Goal: Task Accomplishment & Management: Use online tool/utility

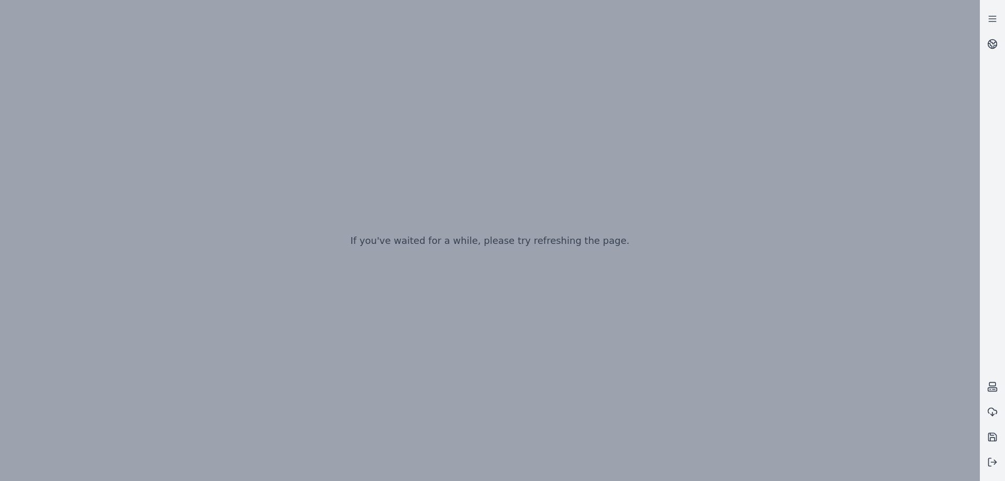
click at [353, 166] on div "If you've waited for a while, please try refreshing the page." at bounding box center [490, 240] width 980 height 481
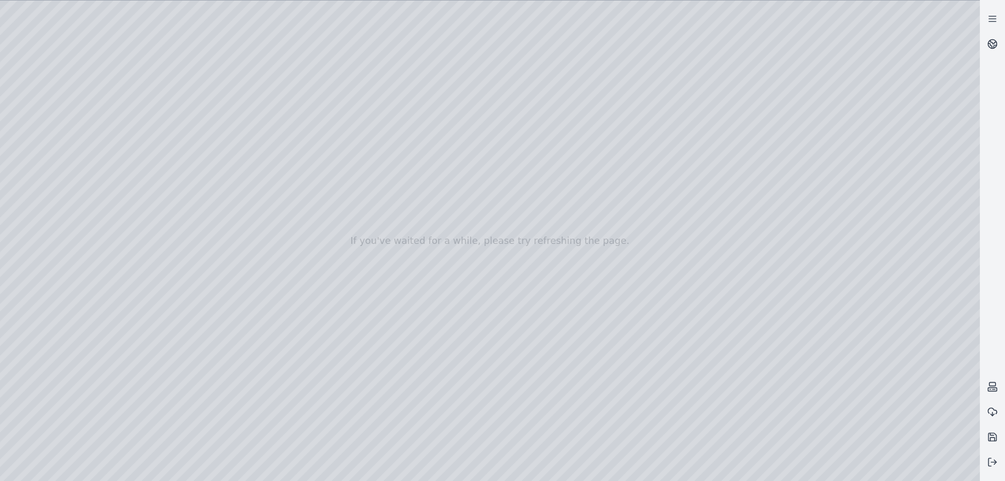
click at [512, 249] on div at bounding box center [490, 241] width 980 height 480
click at [367, 203] on div at bounding box center [490, 241] width 980 height 480
drag, startPoint x: 429, startPoint y: 205, endPoint x: 438, endPoint y: 184, distance: 23.2
click at [492, 380] on div at bounding box center [490, 241] width 980 height 480
click at [489, 384] on div at bounding box center [490, 241] width 980 height 480
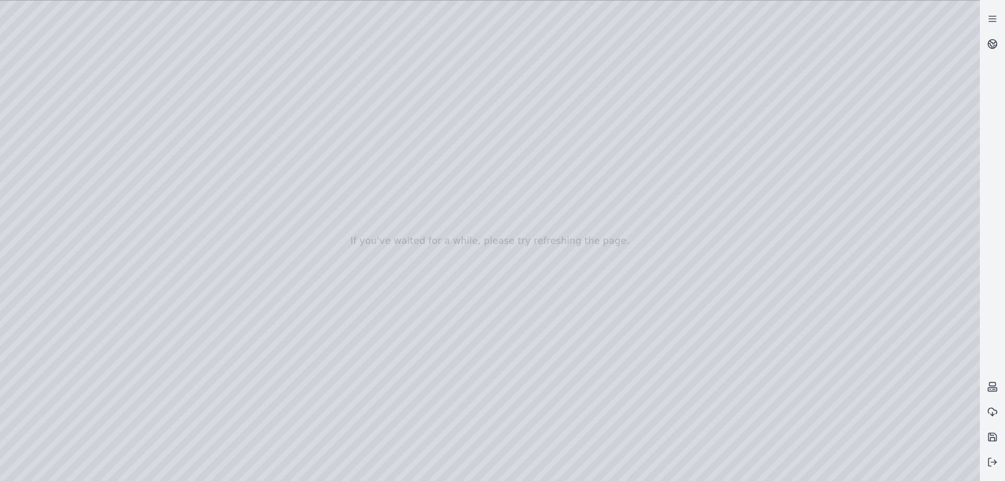
drag, startPoint x: 512, startPoint y: 362, endPoint x: 497, endPoint y: 366, distance: 15.6
click at [497, 366] on div at bounding box center [490, 241] width 980 height 480
click at [512, 366] on div at bounding box center [490, 241] width 980 height 480
drag, startPoint x: 532, startPoint y: 337, endPoint x: 518, endPoint y: 345, distance: 16.4
click at [518, 345] on div at bounding box center [490, 241] width 980 height 480
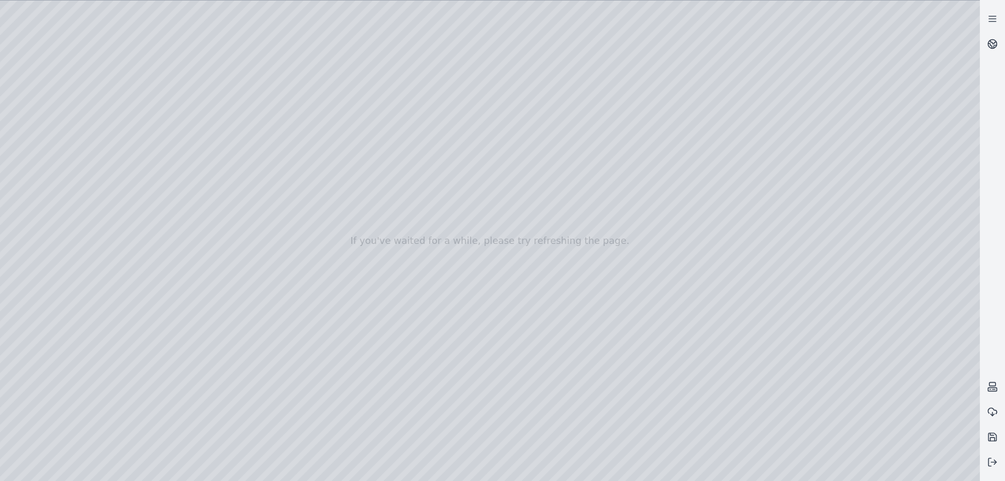
click at [545, 278] on div at bounding box center [490, 241] width 980 height 480
click at [477, 387] on div at bounding box center [490, 241] width 980 height 480
drag, startPoint x: 456, startPoint y: 346, endPoint x: 459, endPoint y: 357, distance: 11.4
click at [459, 357] on div at bounding box center [490, 241] width 980 height 480
click at [482, 343] on div at bounding box center [490, 241] width 980 height 480
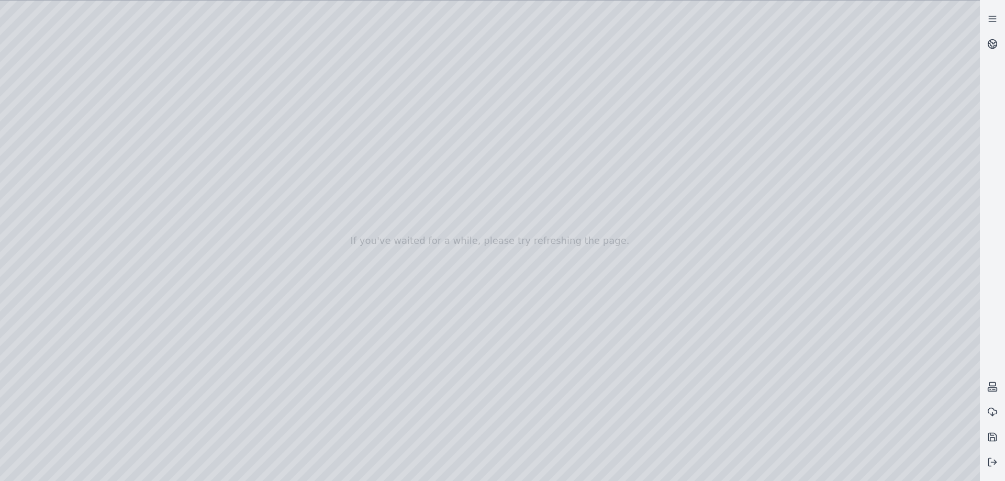
drag, startPoint x: 467, startPoint y: 322, endPoint x: 471, endPoint y: 331, distance: 9.8
click at [471, 331] on div at bounding box center [490, 241] width 980 height 480
click at [507, 277] on div at bounding box center [490, 241] width 980 height 480
click at [521, 278] on div at bounding box center [490, 241] width 980 height 480
drag, startPoint x: 521, startPoint y: 278, endPoint x: 525, endPoint y: 301, distance: 23.0
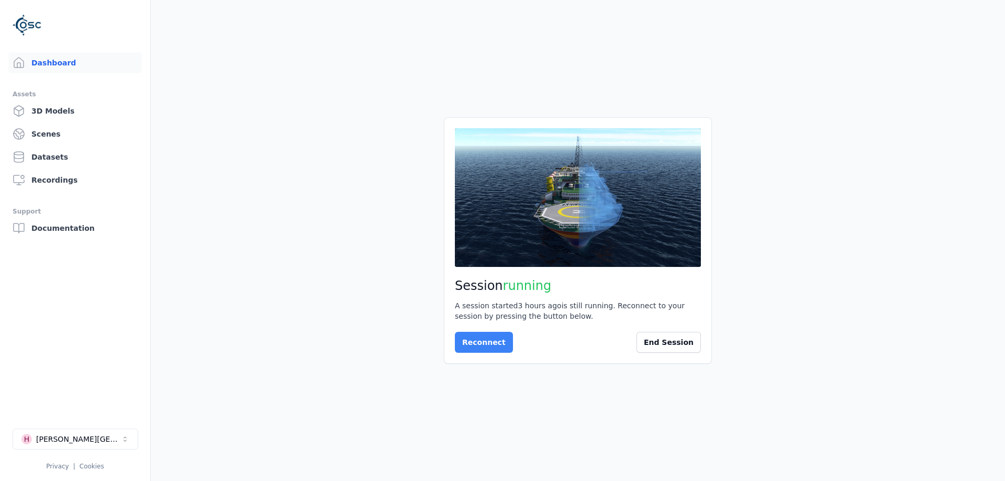
click at [462, 332] on button "Reconnect" at bounding box center [484, 342] width 58 height 21
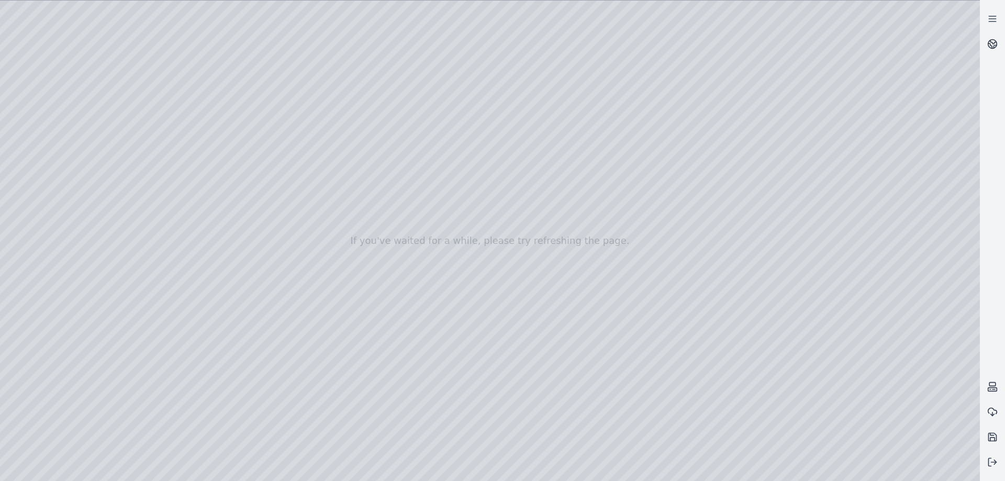
click at [498, 200] on div at bounding box center [490, 241] width 980 height 480
drag, startPoint x: 467, startPoint y: 190, endPoint x: 509, endPoint y: 188, distance: 41.9
drag, startPoint x: 509, startPoint y: 188, endPoint x: 587, endPoint y: 198, distance: 78.1
drag, startPoint x: 488, startPoint y: 195, endPoint x: 425, endPoint y: 205, distance: 63.7
click at [52, 123] on div at bounding box center [490, 241] width 980 height 480
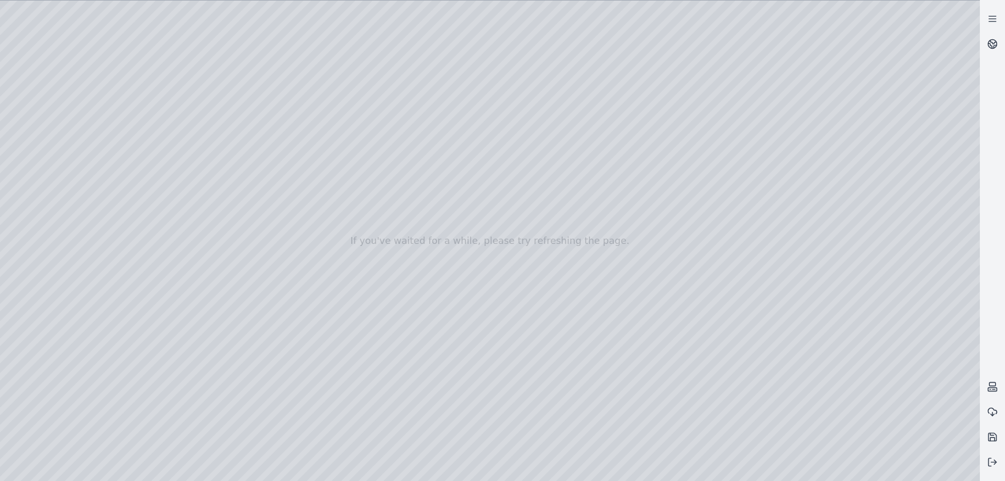
click at [46, 143] on div at bounding box center [490, 241] width 980 height 480
click at [145, 183] on div at bounding box center [490, 241] width 980 height 480
click at [154, 73] on div at bounding box center [490, 241] width 980 height 480
click at [89, 33] on div at bounding box center [490, 241] width 980 height 480
click at [109, 69] on div at bounding box center [490, 241] width 980 height 480
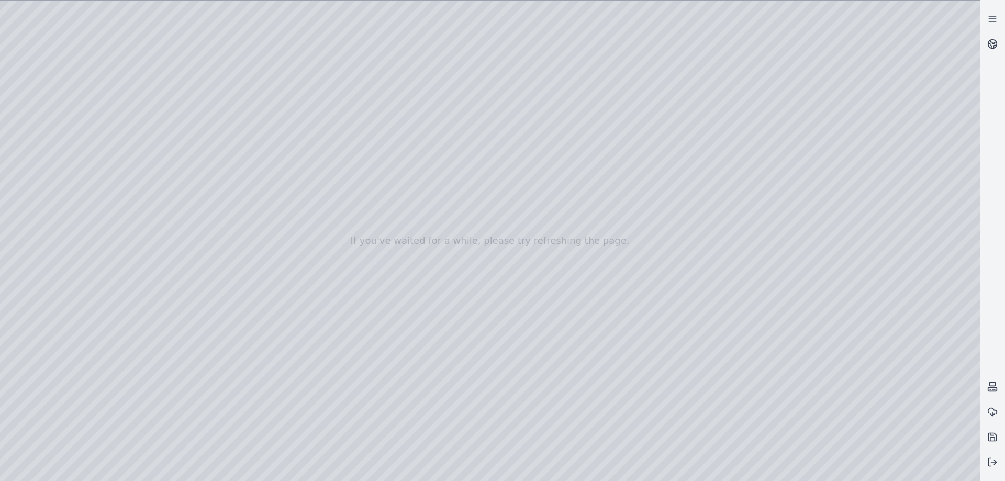
click at [92, 30] on div at bounding box center [490, 241] width 980 height 480
click at [154, 120] on div at bounding box center [490, 241] width 980 height 480
click at [156, 81] on div at bounding box center [490, 241] width 980 height 480
click at [153, 80] on div at bounding box center [490, 241] width 980 height 480
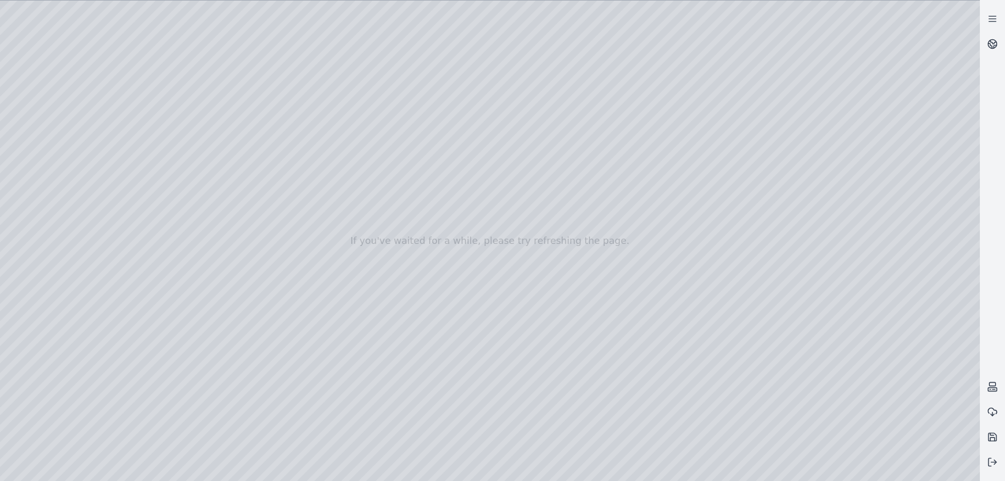
drag, startPoint x: 162, startPoint y: 69, endPoint x: 383, endPoint y: 126, distance: 228.1
click at [383, 126] on div at bounding box center [490, 241] width 980 height 480
click at [91, 30] on div at bounding box center [490, 241] width 980 height 480
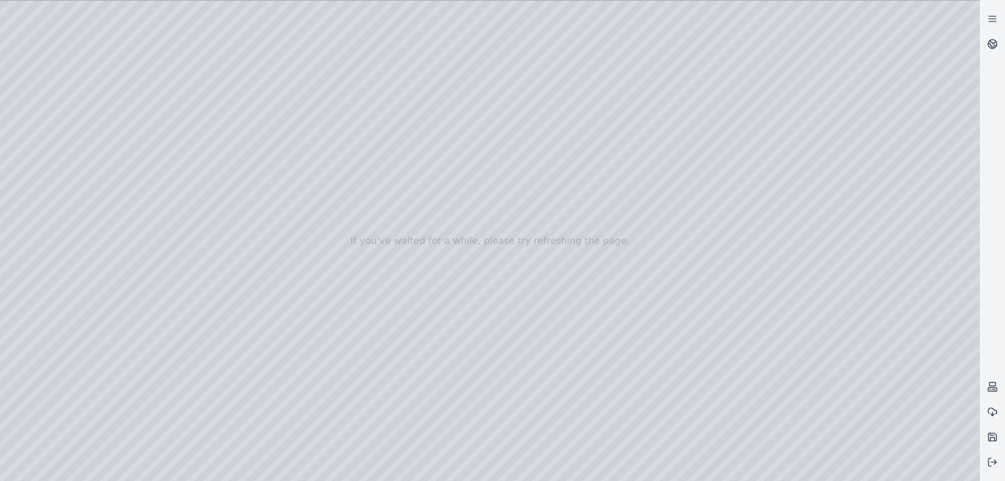
drag, startPoint x: 317, startPoint y: 118, endPoint x: 401, endPoint y: 89, distance: 89.0
drag, startPoint x: 349, startPoint y: 122, endPoint x: 355, endPoint y: 136, distance: 14.7
click at [355, 136] on div at bounding box center [490, 241] width 980 height 480
drag, startPoint x: 355, startPoint y: 136, endPoint x: 414, endPoint y: 134, distance: 59.1
drag, startPoint x: 497, startPoint y: 153, endPoint x: 496, endPoint y: 159, distance: 6.4
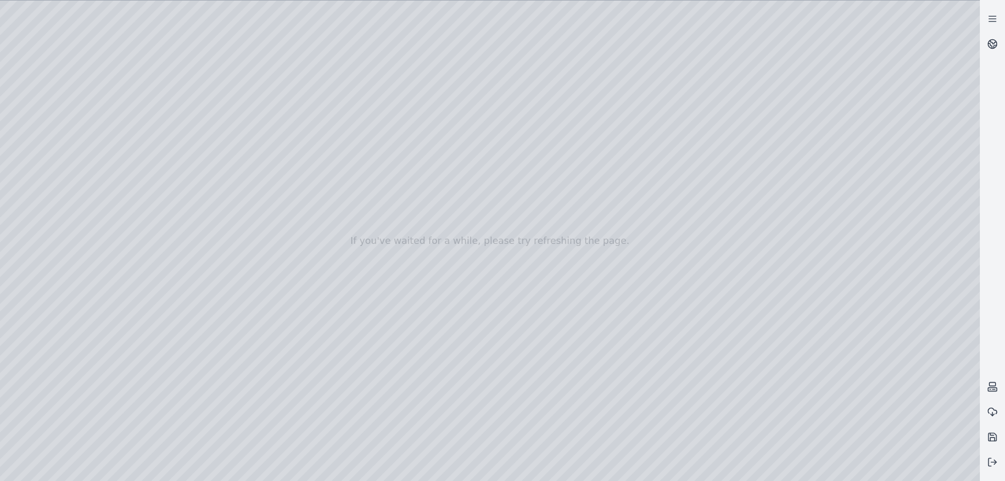
click at [496, 159] on div at bounding box center [490, 241] width 980 height 480
drag, startPoint x: 502, startPoint y: 250, endPoint x: 566, endPoint y: 259, distance: 64.5
click at [869, 234] on div at bounding box center [490, 241] width 980 height 480
drag, startPoint x: 323, startPoint y: 257, endPoint x: 373, endPoint y: 260, distance: 49.8
click at [373, 260] on div at bounding box center [490, 241] width 980 height 480
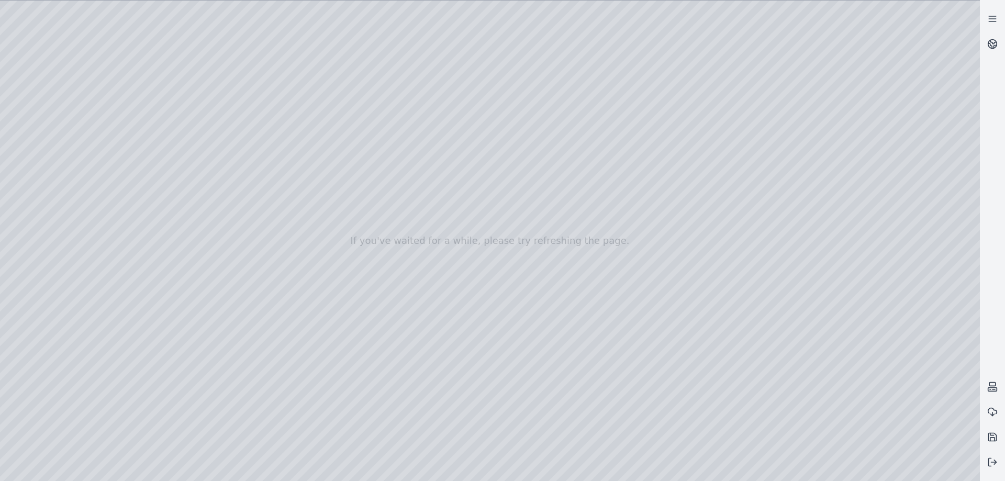
click at [864, 197] on div at bounding box center [490, 241] width 980 height 480
drag, startPoint x: 314, startPoint y: 216, endPoint x: 513, endPoint y: 244, distance: 200.8
click at [513, 244] on div at bounding box center [490, 241] width 980 height 480
click at [567, 196] on div at bounding box center [490, 241] width 980 height 480
click at [861, 238] on div at bounding box center [490, 241] width 980 height 480
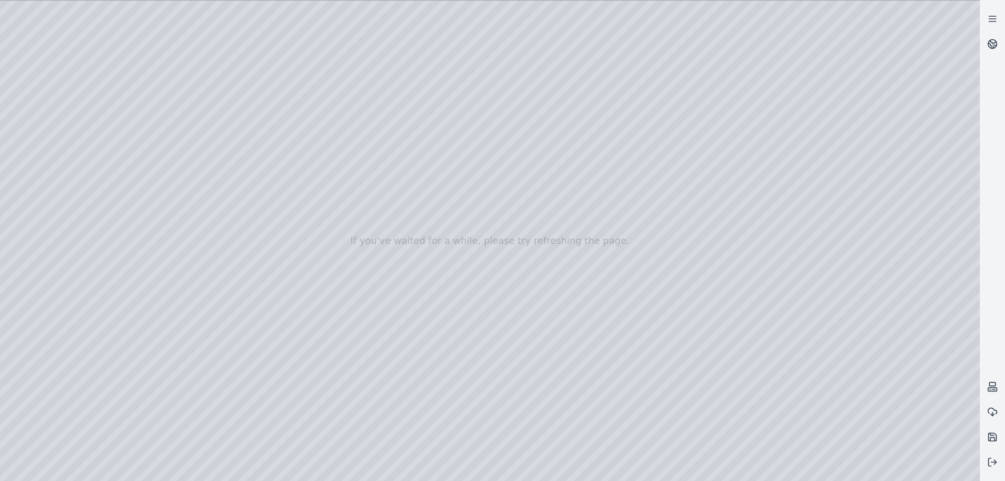
click at [610, 282] on div at bounding box center [490, 241] width 980 height 480
click at [722, 222] on div at bounding box center [490, 241] width 980 height 480
drag, startPoint x: 735, startPoint y: 189, endPoint x: 640, endPoint y: 172, distance: 96.9
click at [859, 198] on div at bounding box center [490, 241] width 980 height 480
drag, startPoint x: 245, startPoint y: 286, endPoint x: 604, endPoint y: 296, distance: 358.6
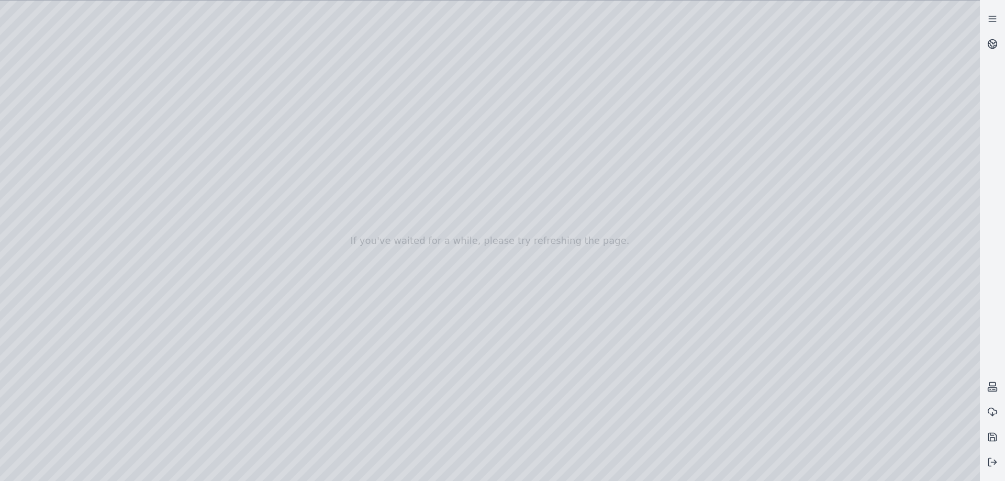
click at [604, 296] on div at bounding box center [490, 241] width 980 height 480
click at [727, 204] on div at bounding box center [490, 241] width 980 height 480
drag, startPoint x: 745, startPoint y: 210, endPoint x: 485, endPoint y: 252, distance: 263.0
click at [485, 252] on div at bounding box center [490, 241] width 980 height 480
drag, startPoint x: 495, startPoint y: 242, endPoint x: 424, endPoint y: 246, distance: 70.8
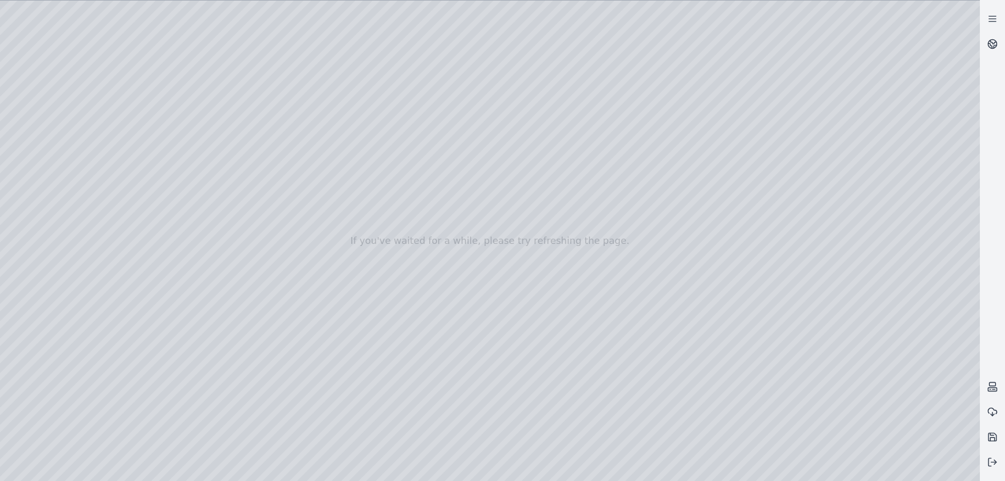
click at [424, 246] on div at bounding box center [490, 241] width 980 height 480
drag, startPoint x: 427, startPoint y: 237, endPoint x: 379, endPoint y: 147, distance: 101.8
click at [379, 147] on div at bounding box center [490, 241] width 980 height 480
click at [617, 214] on div at bounding box center [490, 241] width 980 height 480
drag, startPoint x: 593, startPoint y: 213, endPoint x: 602, endPoint y: 220, distance: 11.2
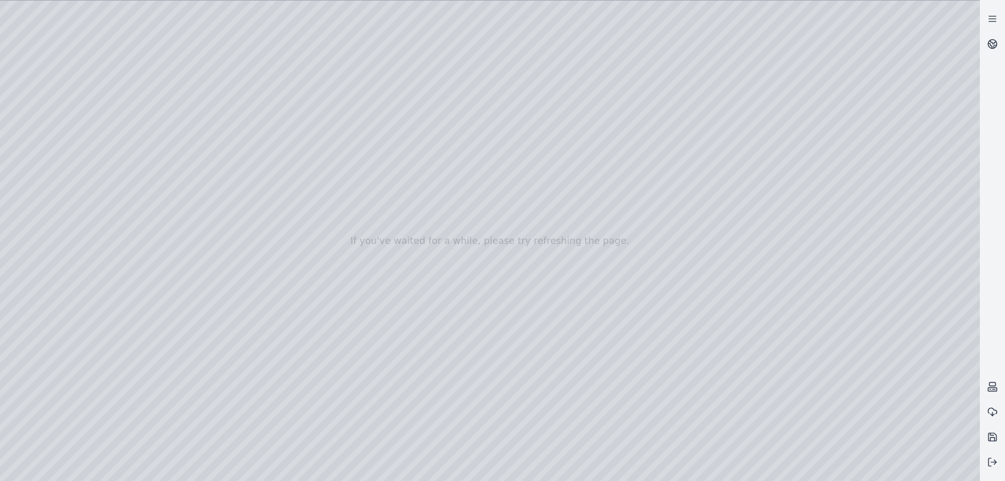
click at [602, 220] on div at bounding box center [490, 241] width 980 height 480
drag, startPoint x: 602, startPoint y: 220, endPoint x: 662, endPoint y: 204, distance: 62.2
click at [861, 238] on div at bounding box center [490, 241] width 980 height 480
click at [750, 320] on div at bounding box center [490, 241] width 980 height 480
click at [868, 196] on div at bounding box center [490, 241] width 980 height 480
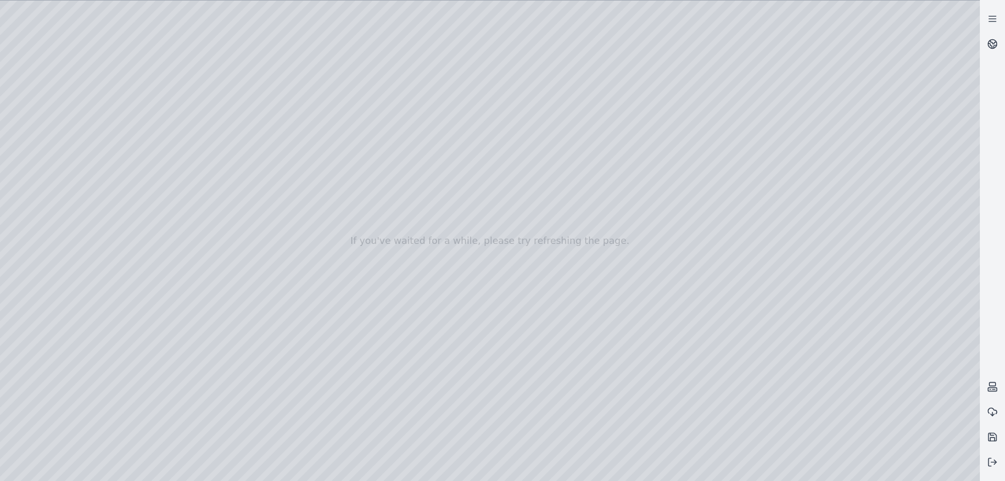
drag, startPoint x: 690, startPoint y: 313, endPoint x: 697, endPoint y: 305, distance: 10.8
click at [697, 305] on div at bounding box center [490, 241] width 980 height 480
drag, startPoint x: 633, startPoint y: 178, endPoint x: 837, endPoint y: 186, distance: 203.7
drag, startPoint x: 655, startPoint y: 305, endPoint x: 611, endPoint y: 319, distance: 46.3
click at [611, 319] on div at bounding box center [490, 241] width 980 height 480
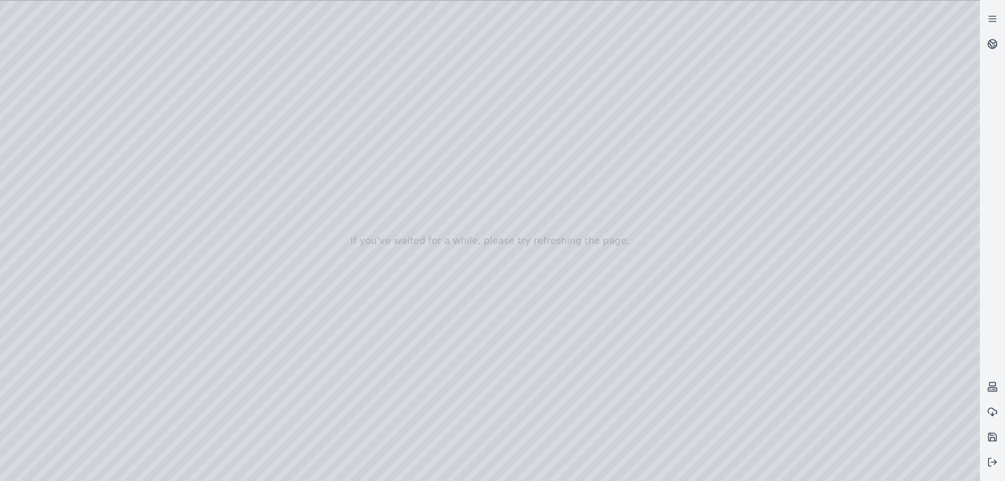
click at [863, 240] on div at bounding box center [490, 241] width 980 height 480
drag, startPoint x: 500, startPoint y: 312, endPoint x: 668, endPoint y: 304, distance: 168.7
click at [668, 304] on div at bounding box center [490, 241] width 980 height 480
drag, startPoint x: 668, startPoint y: 304, endPoint x: 830, endPoint y: 302, distance: 161.7
click at [588, 295] on div at bounding box center [490, 241] width 980 height 480
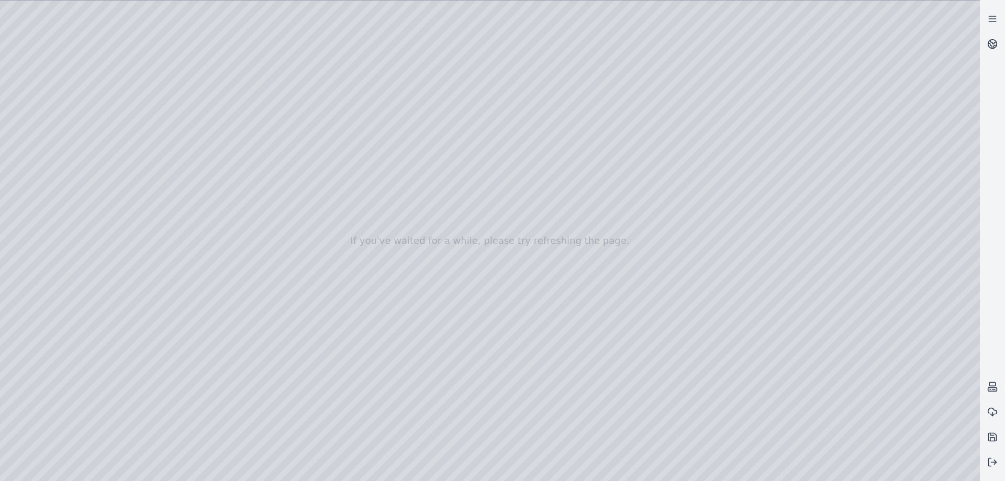
click at [872, 234] on div at bounding box center [490, 241] width 980 height 480
click at [866, 239] on div at bounding box center [490, 241] width 980 height 480
click at [873, 197] on div at bounding box center [490, 241] width 980 height 480
drag, startPoint x: 552, startPoint y: 278, endPoint x: 549, endPoint y: 293, distance: 14.5
click at [549, 293] on div at bounding box center [490, 241] width 980 height 480
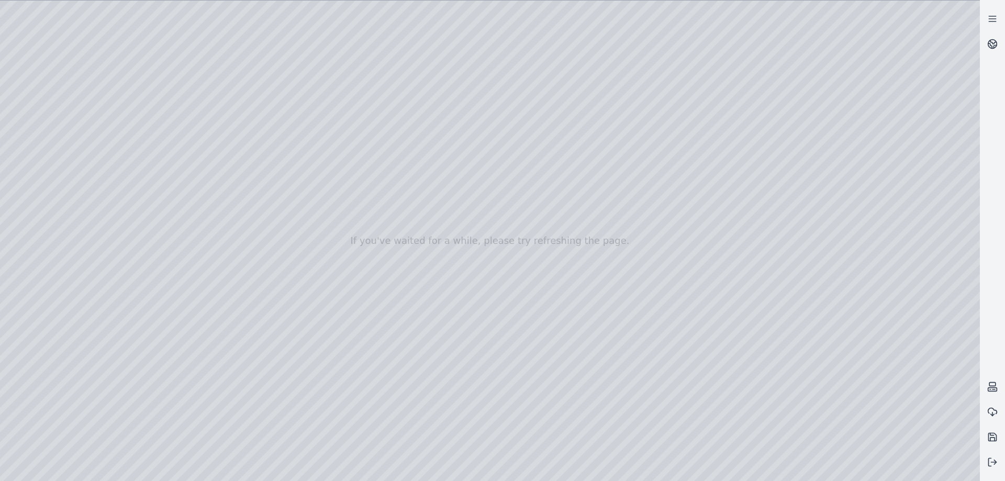
click at [671, 235] on div at bounding box center [490, 241] width 980 height 480
drag, startPoint x: 614, startPoint y: 237, endPoint x: 643, endPoint y: 238, distance: 28.3
click at [612, 282] on div at bounding box center [490, 241] width 980 height 480
click at [873, 238] on div at bounding box center [490, 241] width 980 height 480
drag, startPoint x: 594, startPoint y: 320, endPoint x: 589, endPoint y: 325, distance: 7.8
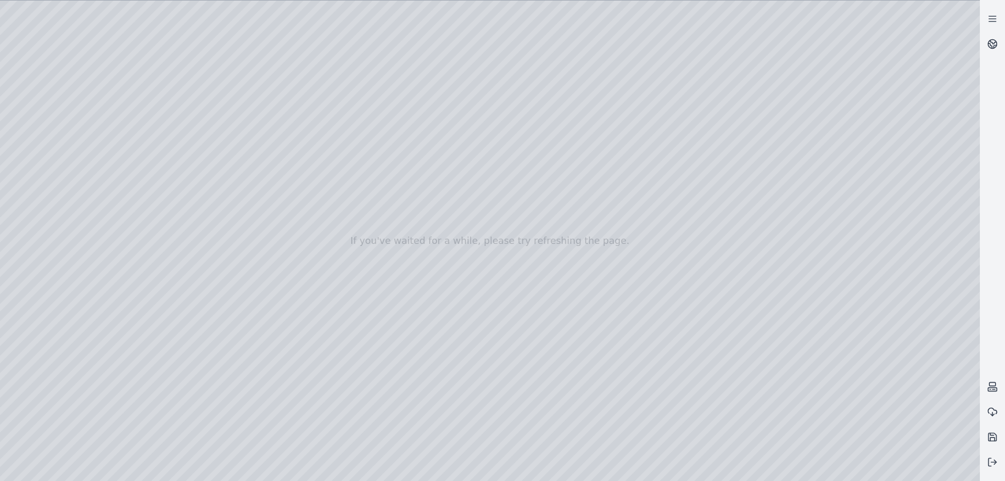
click at [589, 325] on div at bounding box center [490, 241] width 980 height 480
click at [856, 196] on div at bounding box center [490, 241] width 980 height 480
click at [566, 308] on div at bounding box center [490, 241] width 980 height 480
click at [527, 295] on div at bounding box center [490, 241] width 980 height 480
click at [860, 236] on div at bounding box center [490, 241] width 980 height 480
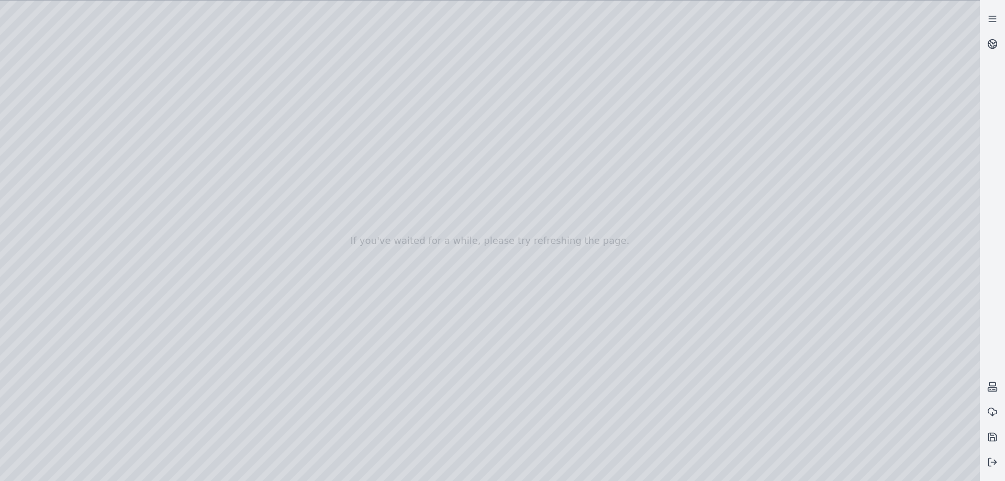
drag, startPoint x: 694, startPoint y: 321, endPoint x: 918, endPoint y: 398, distance: 236.3
drag, startPoint x: 453, startPoint y: 413, endPoint x: 453, endPoint y: 421, distance: 7.8
click at [453, 421] on div at bounding box center [490, 241] width 980 height 480
click at [687, 297] on div at bounding box center [490, 241] width 980 height 480
click at [488, 430] on div at bounding box center [490, 241] width 980 height 480
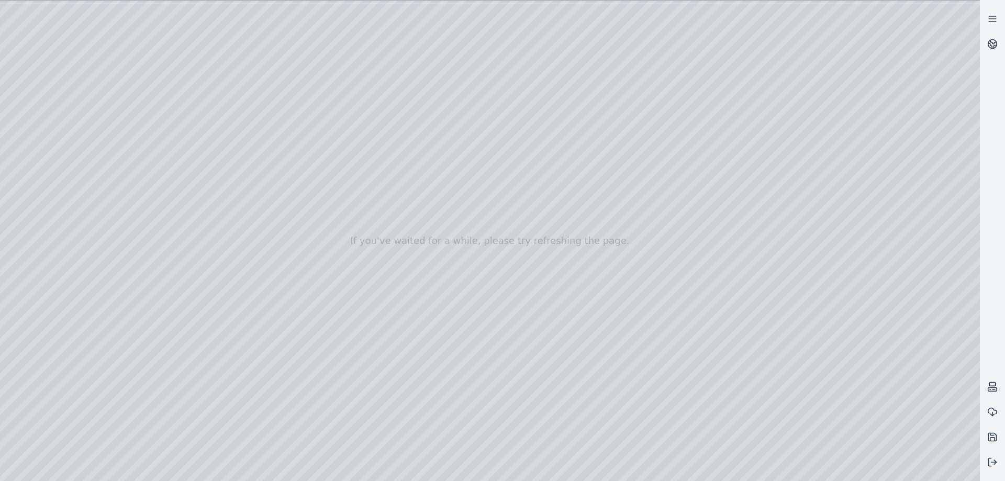
drag, startPoint x: 512, startPoint y: 307, endPoint x: 438, endPoint y: 309, distance: 73.8
click at [582, 222] on div at bounding box center [490, 241] width 980 height 480
click at [989, 42] on icon at bounding box center [992, 44] width 10 height 10
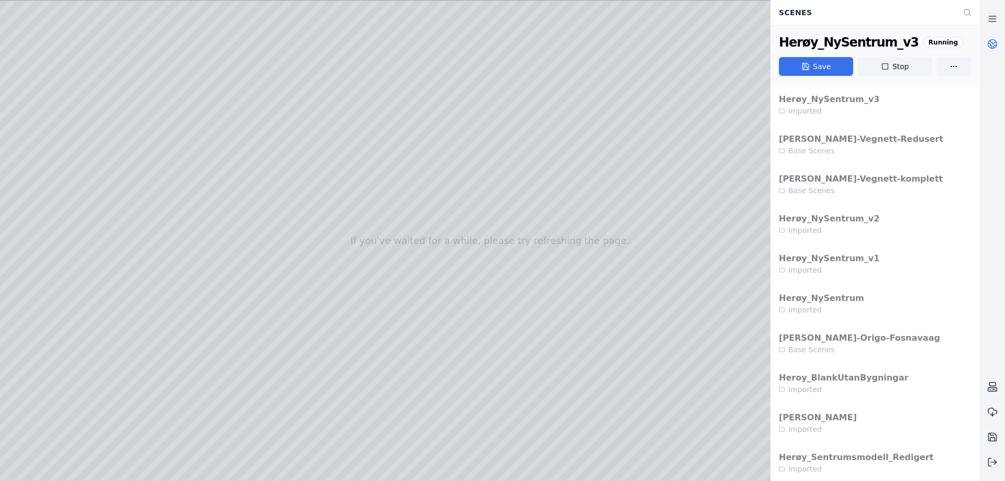
click at [824, 69] on button "Save" at bounding box center [816, 66] width 74 height 19
click at [993, 45] on icon at bounding box center [992, 44] width 10 height 10
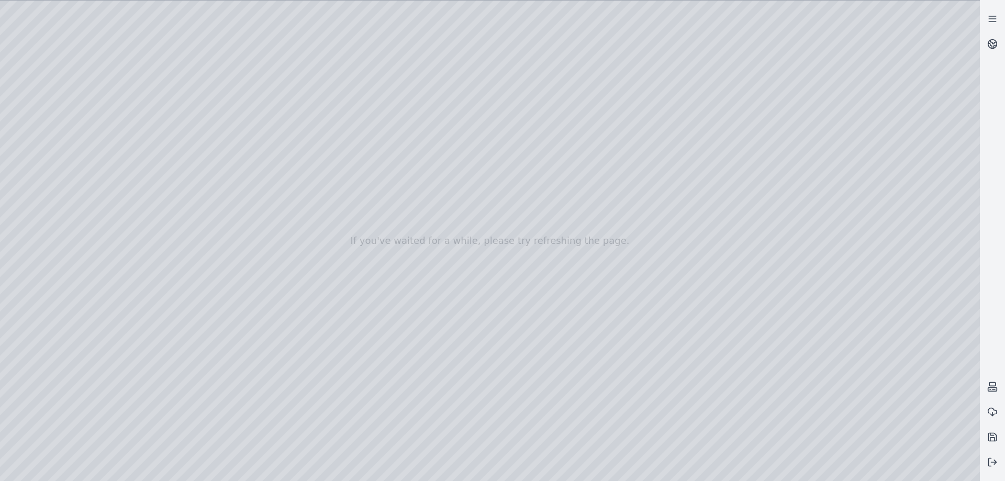
click at [540, 268] on div at bounding box center [490, 241] width 980 height 480
click at [567, 298] on div at bounding box center [490, 241] width 980 height 480
click at [468, 246] on div at bounding box center [490, 241] width 980 height 480
drag, startPoint x: 553, startPoint y: 293, endPoint x: 473, endPoint y: 269, distance: 83.1
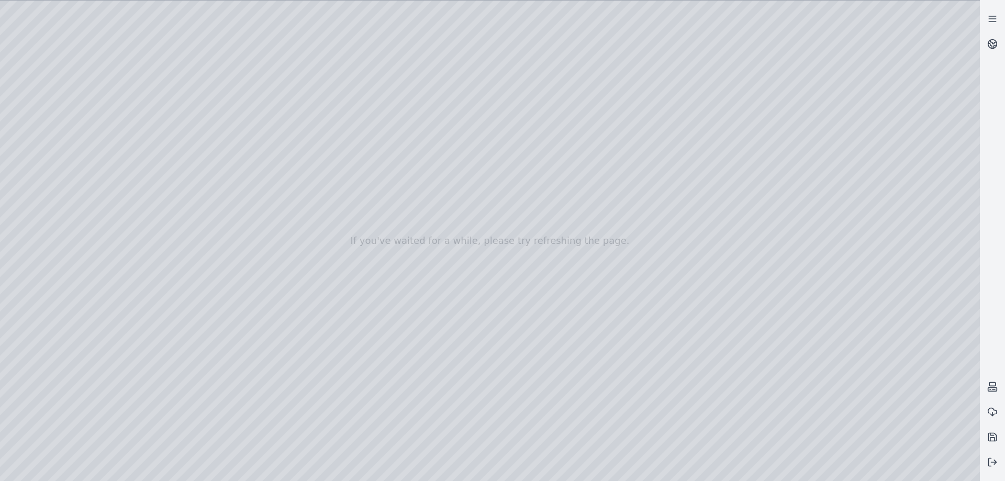
click at [487, 322] on div at bounding box center [490, 241] width 980 height 480
click at [261, 230] on div at bounding box center [490, 241] width 980 height 480
click at [521, 470] on div at bounding box center [490, 241] width 980 height 480
click at [519, 470] on div at bounding box center [490, 241] width 980 height 480
click at [520, 475] on div at bounding box center [490, 241] width 980 height 480
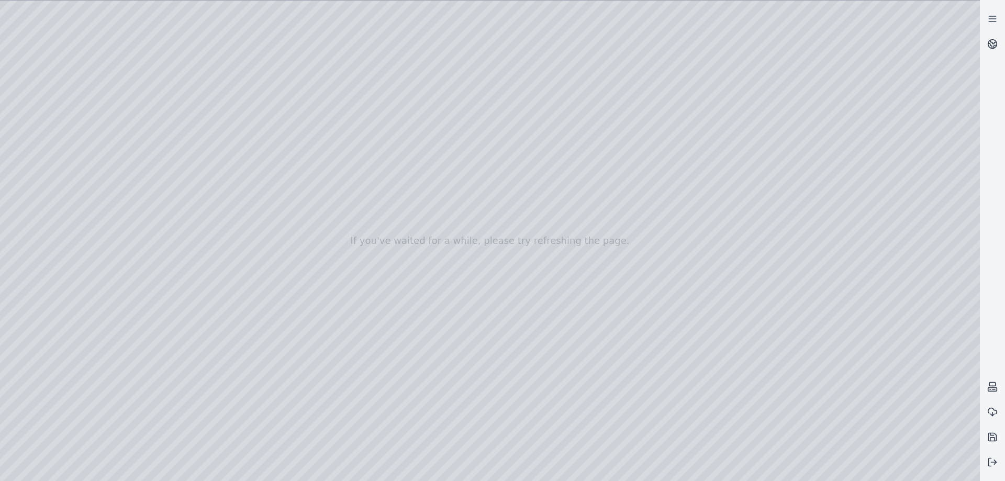
click at [519, 473] on div at bounding box center [490, 241] width 980 height 480
click at [403, 242] on div at bounding box center [490, 241] width 980 height 480
click at [397, 222] on div at bounding box center [490, 241] width 980 height 480
click at [392, 316] on div at bounding box center [490, 241] width 980 height 480
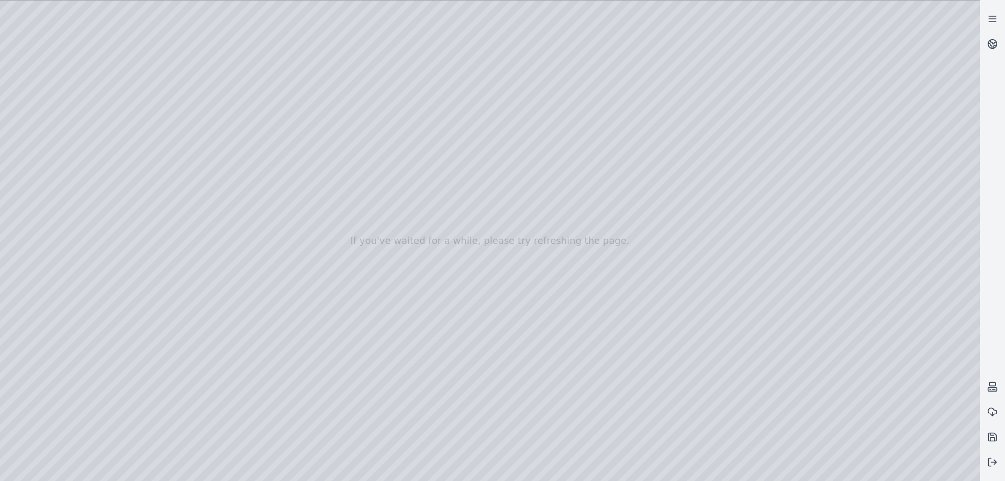
drag, startPoint x: 400, startPoint y: 324, endPoint x: 397, endPoint y: 330, distance: 6.3
click at [397, 330] on div at bounding box center [490, 241] width 980 height 480
drag, startPoint x: 420, startPoint y: 304, endPoint x: 423, endPoint y: 323, distance: 20.1
click at [423, 323] on div at bounding box center [490, 241] width 980 height 480
click at [454, 310] on div at bounding box center [490, 241] width 980 height 480
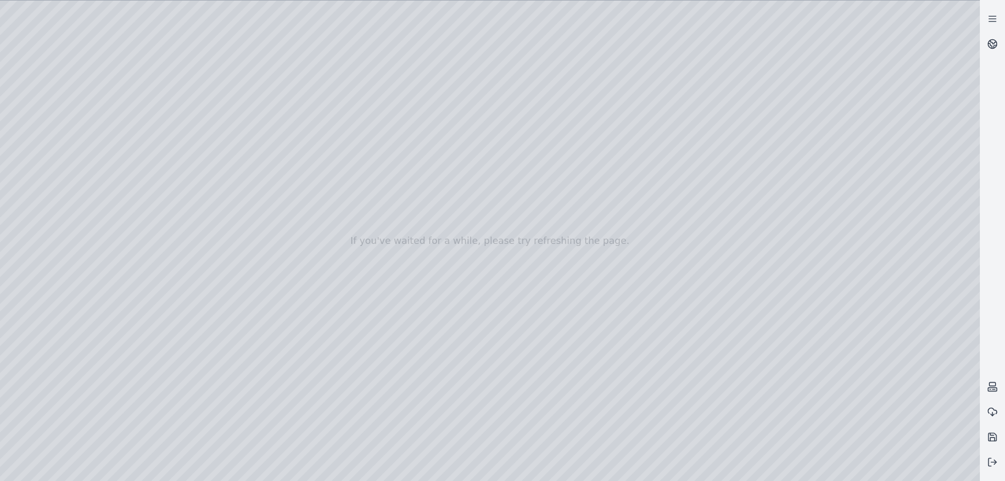
drag, startPoint x: 415, startPoint y: 279, endPoint x: 501, endPoint y: 268, distance: 87.0
click at [437, 145] on div at bounding box center [490, 241] width 980 height 480
click at [504, 110] on div at bounding box center [490, 241] width 980 height 480
click at [423, 216] on div at bounding box center [490, 241] width 980 height 480
click at [491, 165] on div at bounding box center [490, 241] width 980 height 480
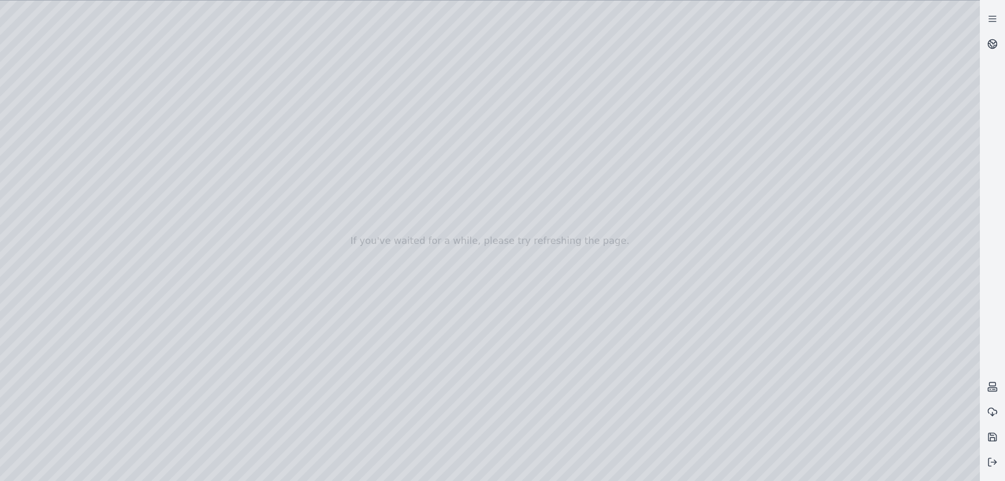
click at [601, 177] on div at bounding box center [490, 241] width 980 height 480
click at [568, 186] on div at bounding box center [490, 241] width 980 height 480
click at [524, 186] on div at bounding box center [490, 241] width 980 height 480
click at [858, 279] on div at bounding box center [490, 241] width 980 height 480
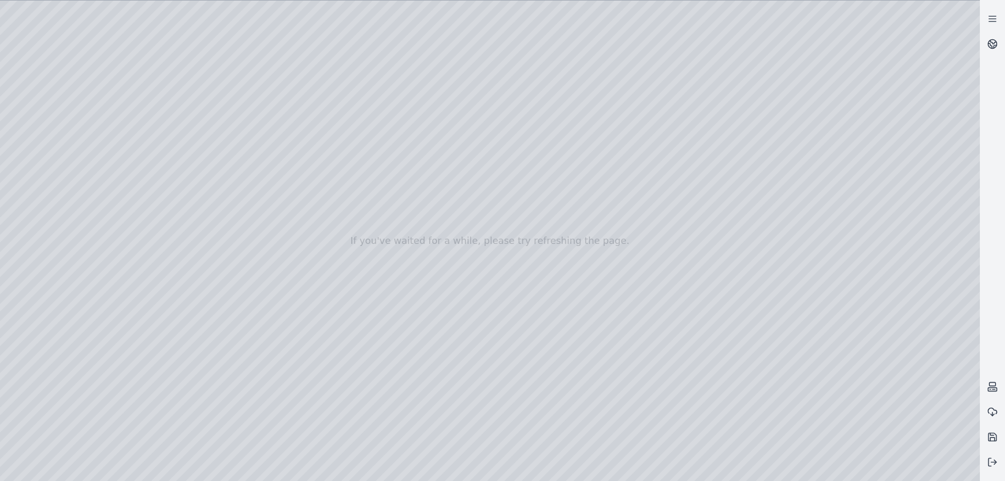
drag, startPoint x: 554, startPoint y: 186, endPoint x: 570, endPoint y: 187, distance: 15.7
click at [570, 187] on div at bounding box center [490, 241] width 980 height 480
click at [860, 274] on div at bounding box center [490, 241] width 980 height 480
click at [637, 219] on div at bounding box center [490, 241] width 980 height 480
click at [575, 186] on div at bounding box center [490, 241] width 980 height 480
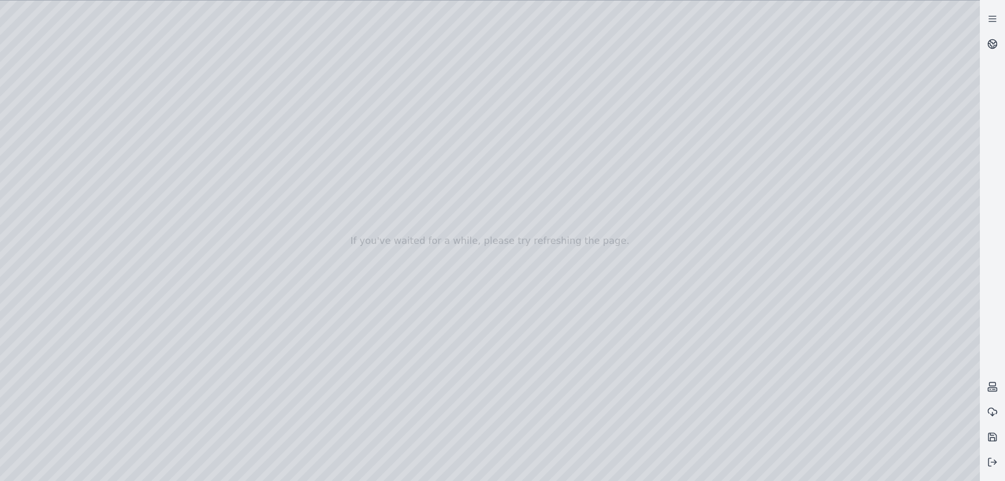
click at [865, 196] on div at bounding box center [490, 241] width 980 height 480
drag, startPoint x: 537, startPoint y: 188, endPoint x: 508, endPoint y: 200, distance: 32.2
click at [508, 200] on div at bounding box center [490, 241] width 980 height 480
click at [391, 237] on div at bounding box center [490, 241] width 980 height 480
drag, startPoint x: 423, startPoint y: 232, endPoint x: 419, endPoint y: 265, distance: 33.2
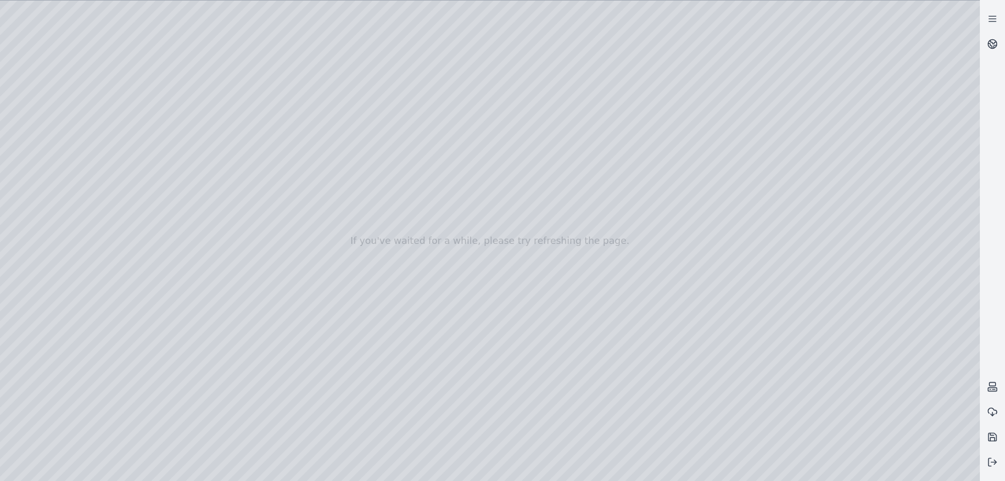
drag, startPoint x: 419, startPoint y: 265, endPoint x: 569, endPoint y: 265, distance: 149.7
click at [453, 336] on div at bounding box center [490, 241] width 980 height 480
click at [874, 239] on div at bounding box center [490, 241] width 980 height 480
click at [498, 359] on div at bounding box center [490, 241] width 980 height 480
click at [682, 285] on div at bounding box center [490, 241] width 980 height 480
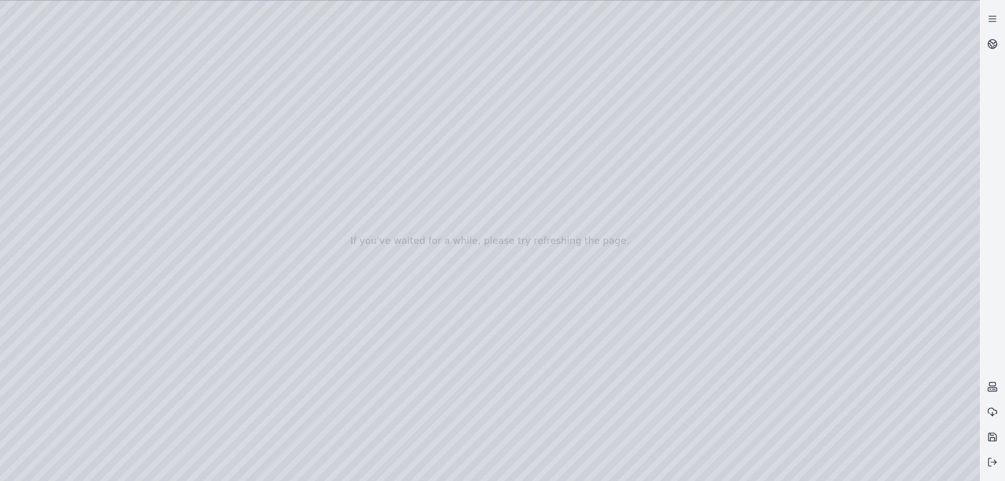
drag, startPoint x: 499, startPoint y: 171, endPoint x: 519, endPoint y: 130, distance: 45.6
drag, startPoint x: 519, startPoint y: 130, endPoint x: 391, endPoint y: 138, distance: 128.0
drag, startPoint x: 391, startPoint y: 138, endPoint x: 188, endPoint y: 149, distance: 203.3
drag, startPoint x: 188, startPoint y: 149, endPoint x: 271, endPoint y: 147, distance: 83.2
drag, startPoint x: 271, startPoint y: 147, endPoint x: 349, endPoint y: 131, distance: 79.0
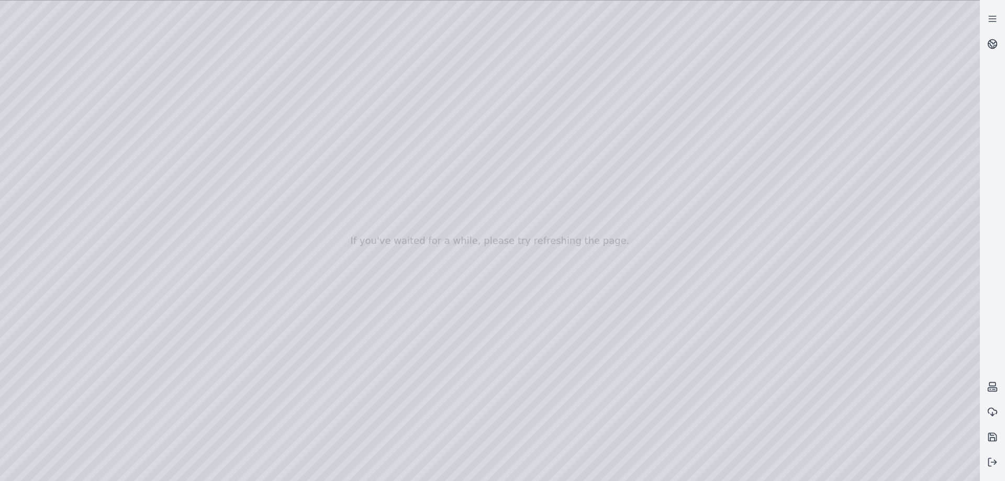
drag, startPoint x: 450, startPoint y: 170, endPoint x: 501, endPoint y: 137, distance: 61.0
drag, startPoint x: 626, startPoint y: 136, endPoint x: 602, endPoint y: 109, distance: 36.0
drag, startPoint x: 602, startPoint y: 109, endPoint x: 613, endPoint y: 121, distance: 16.3
click at [613, 121] on div at bounding box center [490, 241] width 980 height 480
drag, startPoint x: 394, startPoint y: 217, endPoint x: 147, endPoint y: 218, distance: 246.5
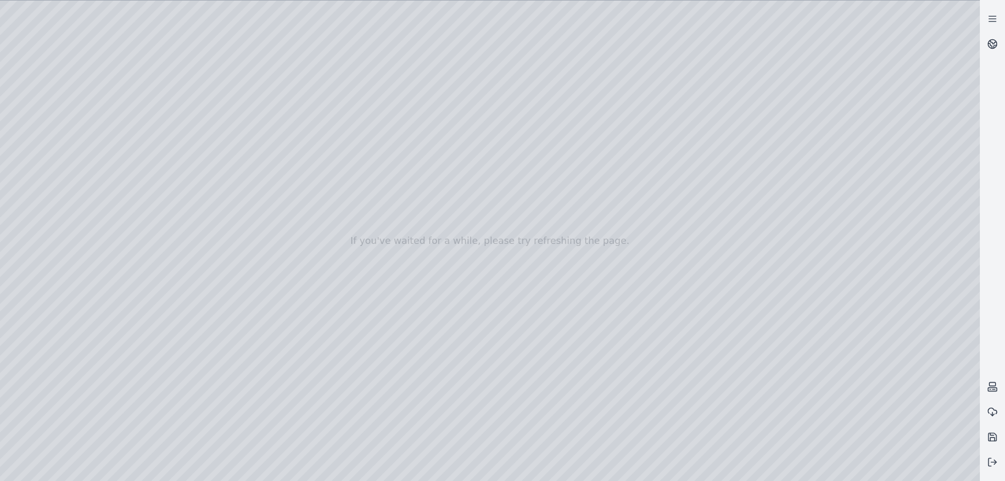
drag, startPoint x: 272, startPoint y: 263, endPoint x: 180, endPoint y: 207, distance: 107.8
click at [180, 207] on div at bounding box center [490, 241] width 980 height 480
click at [370, 183] on div at bounding box center [490, 241] width 980 height 480
drag, startPoint x: 370, startPoint y: 183, endPoint x: 364, endPoint y: 203, distance: 21.2
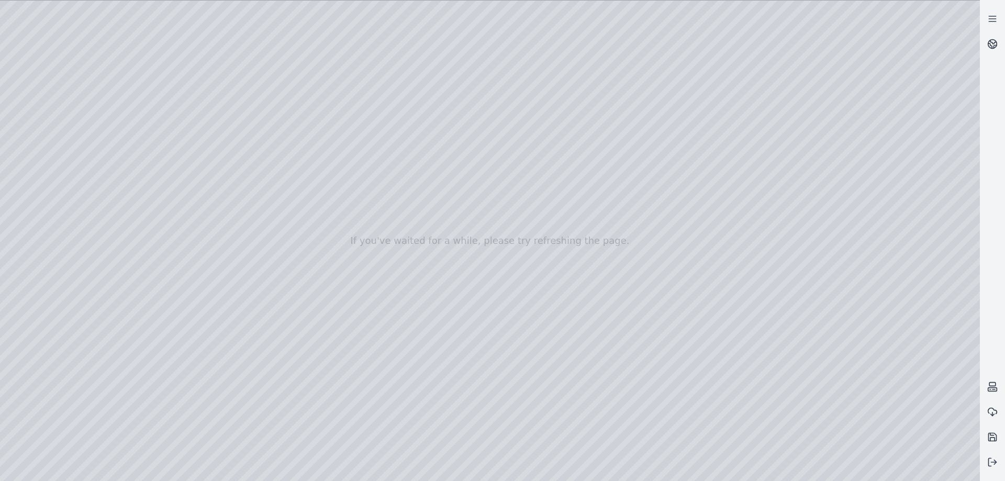
click at [364, 203] on div at bounding box center [490, 241] width 980 height 480
drag, startPoint x: 438, startPoint y: 188, endPoint x: 418, endPoint y: 227, distance: 44.0
click at [418, 227] on div at bounding box center [490, 241] width 980 height 480
drag, startPoint x: 518, startPoint y: 242, endPoint x: 501, endPoint y: 244, distance: 16.3
click at [450, 300] on div at bounding box center [490, 241] width 980 height 480
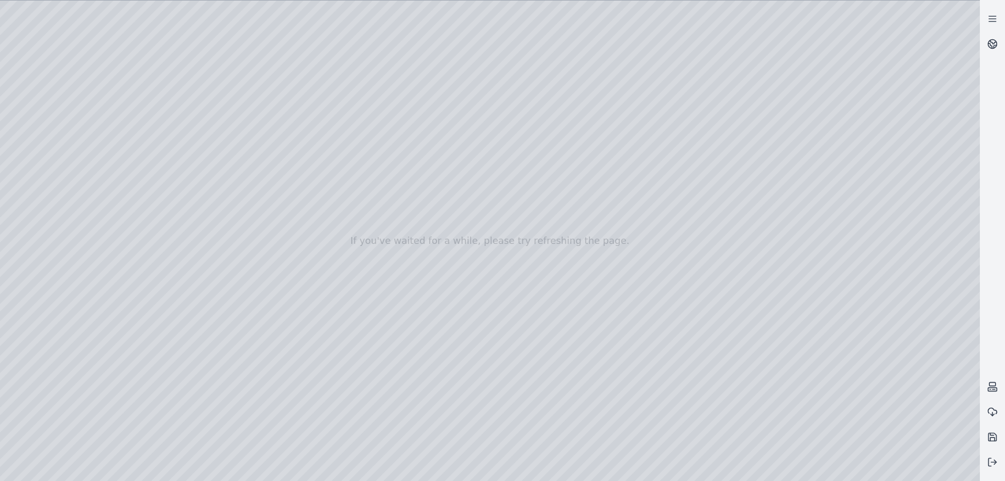
click at [451, 296] on div at bounding box center [490, 241] width 980 height 480
